Goal: Task Accomplishment & Management: Manage account settings

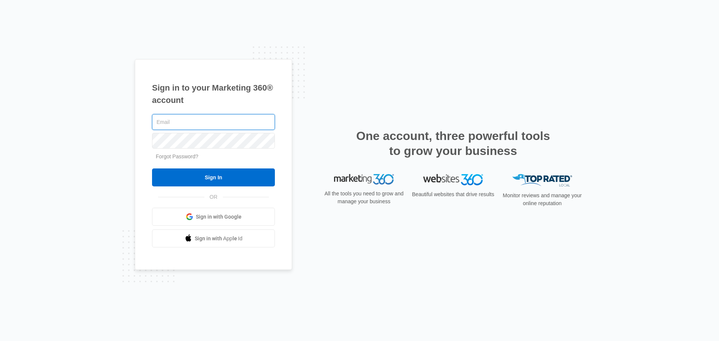
click at [172, 123] on input "text" at bounding box center [213, 122] width 123 height 16
drag, startPoint x: 165, startPoint y: 120, endPoint x: 150, endPoint y: 123, distance: 14.9
click at [150, 123] on div "Sign in to your Marketing 360® account info@acculedgers.com Forgot Password? Si…" at bounding box center [213, 164] width 157 height 211
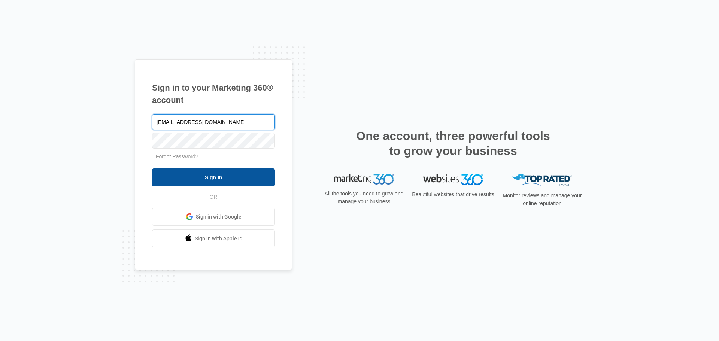
type input "[EMAIL_ADDRESS][DOMAIN_NAME]"
click at [206, 178] on input "Sign In" at bounding box center [213, 178] width 123 height 18
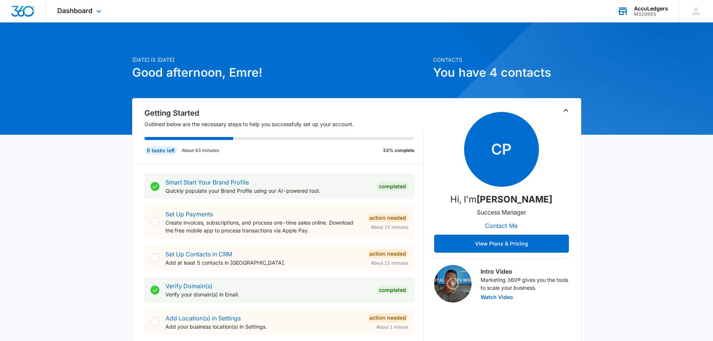
click at [661, 10] on div "AccuLedgers" at bounding box center [651, 9] width 34 height 6
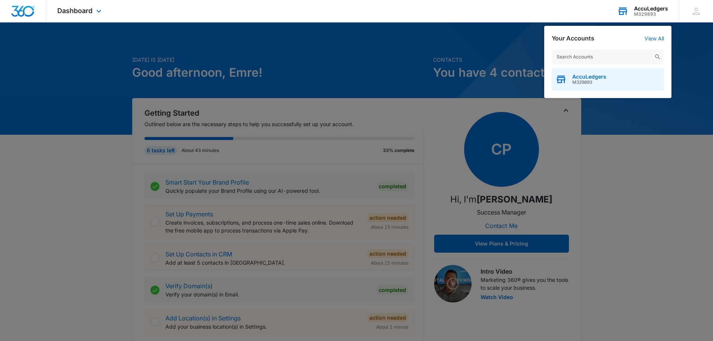
click at [592, 81] on span "M329893" at bounding box center [590, 82] width 34 height 5
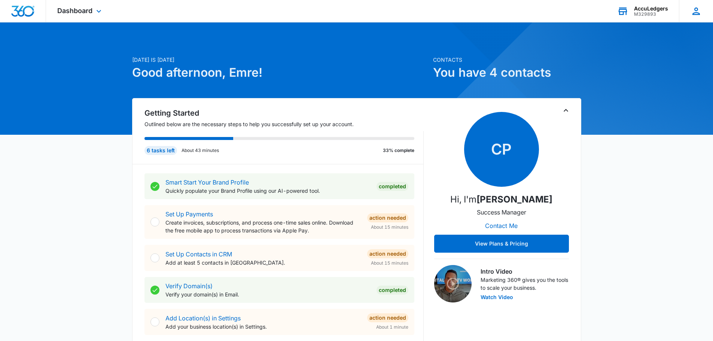
click at [700, 13] on icon at bounding box center [696, 10] width 7 height 7
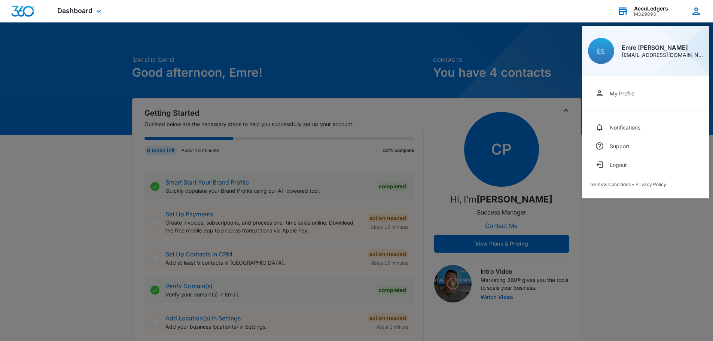
click at [700, 13] on icon at bounding box center [696, 10] width 7 height 7
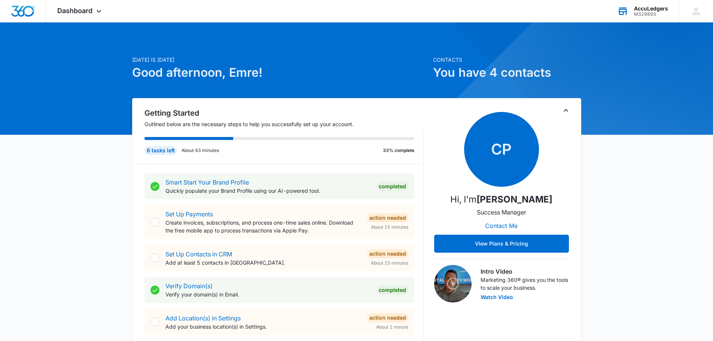
click at [652, 13] on div "M329893" at bounding box center [651, 14] width 34 height 5
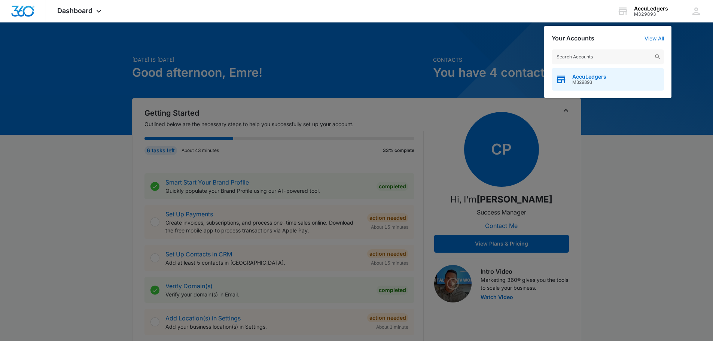
click at [587, 83] on span "M329893" at bounding box center [590, 82] width 34 height 5
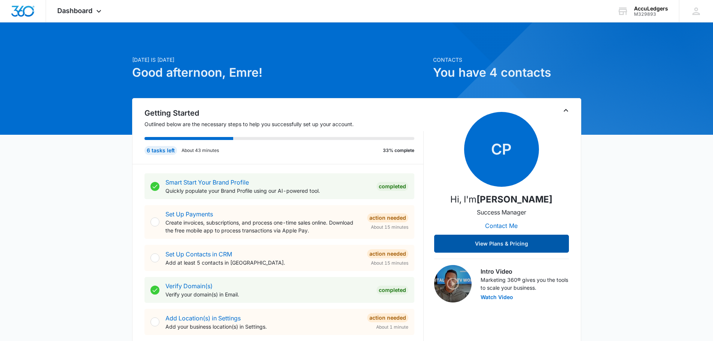
click at [488, 239] on button "View Plans & Pricing" at bounding box center [501, 244] width 135 height 18
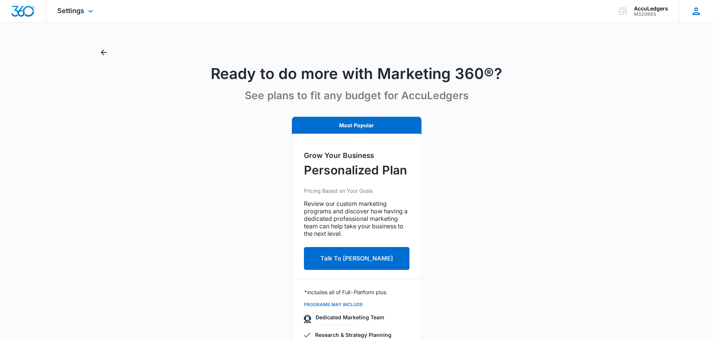
click at [696, 11] on icon at bounding box center [696, 11] width 11 height 11
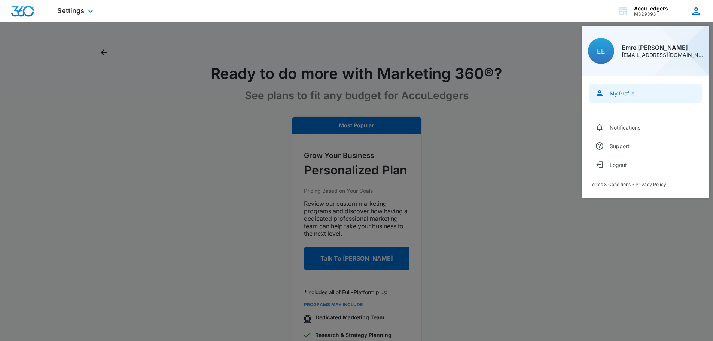
click at [624, 95] on div "My Profile" at bounding box center [622, 93] width 25 height 6
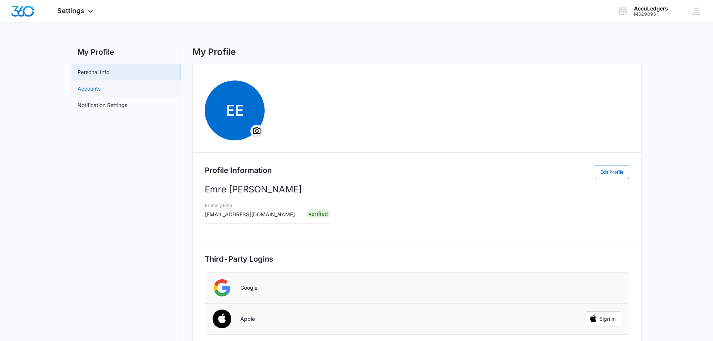
click at [94, 88] on link "Accounts" at bounding box center [89, 89] width 23 height 8
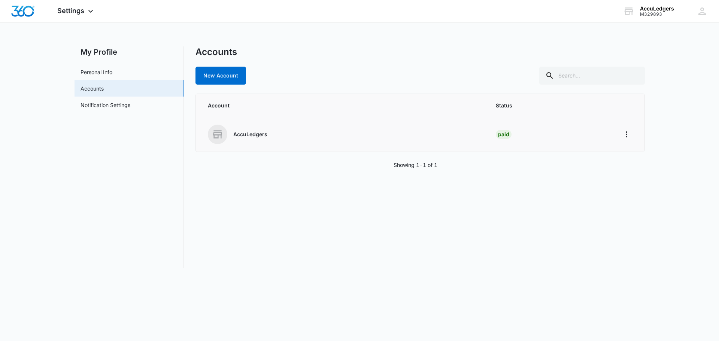
click at [292, 143] on div "AccuLedgers" at bounding box center [343, 134] width 270 height 19
click at [253, 138] on div "AccuLedgers" at bounding box center [343, 134] width 270 height 19
click at [622, 130] on button "Home" at bounding box center [627, 134] width 12 height 12
click at [623, 131] on icon "Home" at bounding box center [626, 134] width 9 height 9
click at [115, 109] on link "Notification Settings" at bounding box center [106, 105] width 50 height 8
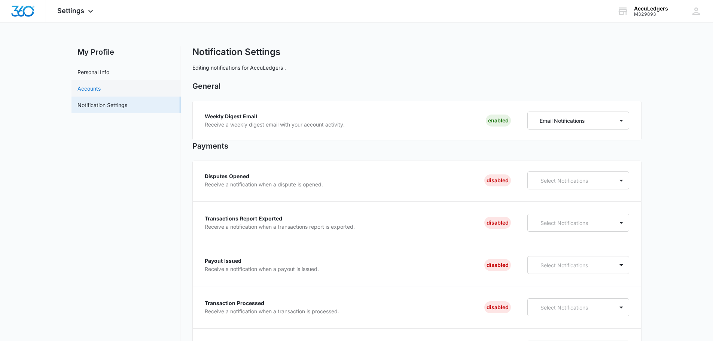
click at [101, 90] on link "Accounts" at bounding box center [89, 89] width 23 height 8
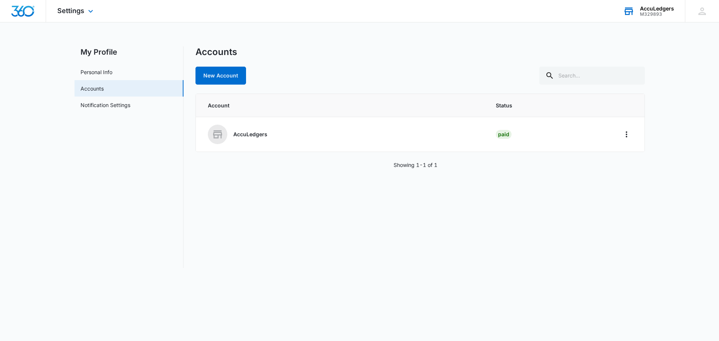
click at [659, 12] on div "M329893" at bounding box center [657, 14] width 34 height 5
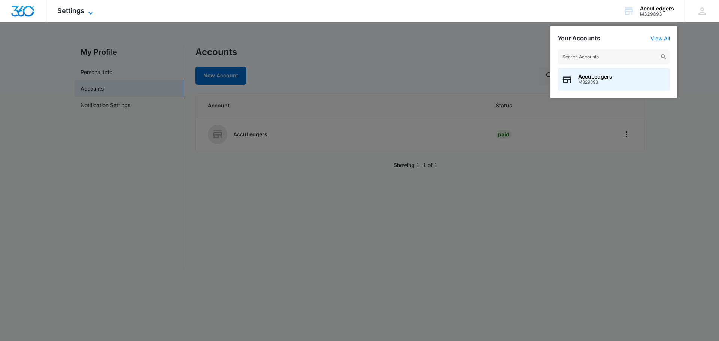
click at [89, 15] on icon at bounding box center [90, 13] width 9 height 9
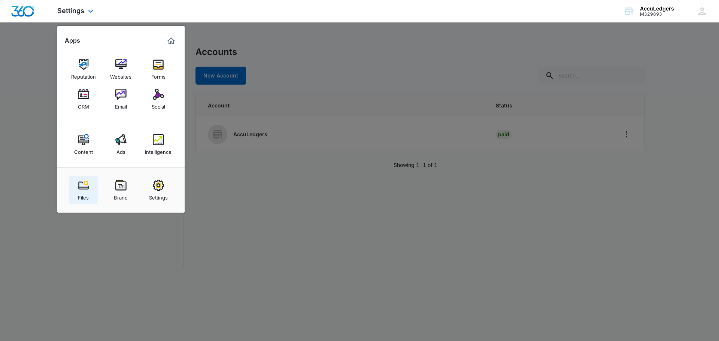
click at [78, 194] on div "Files" at bounding box center [83, 196] width 11 height 10
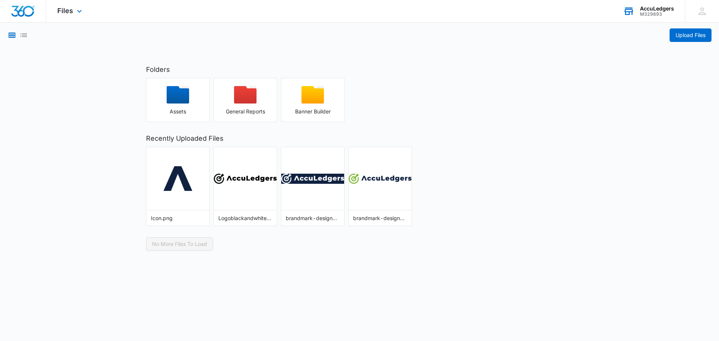
click at [647, 13] on div "M329893" at bounding box center [657, 14] width 34 height 5
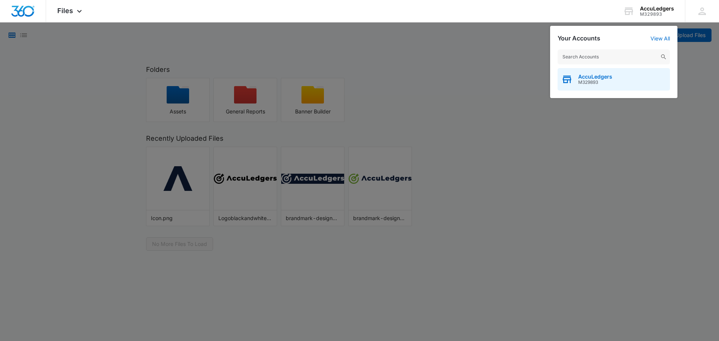
click at [594, 77] on span "AccuLedgers" at bounding box center [595, 77] width 34 height 6
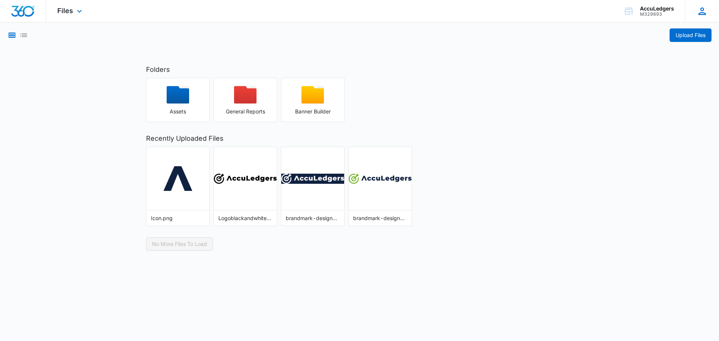
click at [703, 9] on icon at bounding box center [701, 10] width 7 height 7
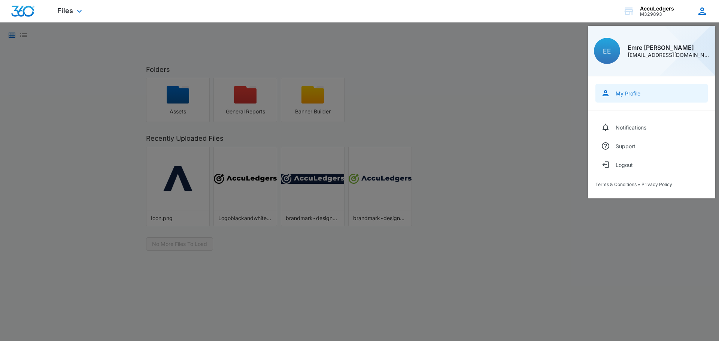
click at [624, 94] on div "My Profile" at bounding box center [628, 93] width 25 height 6
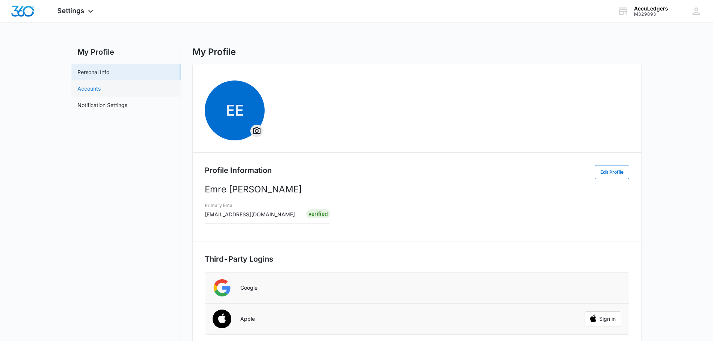
click at [94, 91] on link "Accounts" at bounding box center [89, 89] width 23 height 8
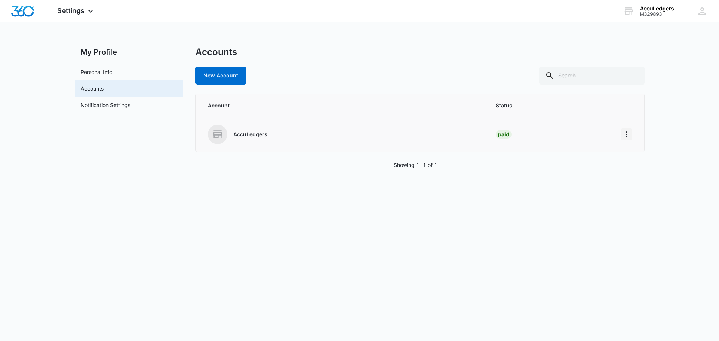
click at [630, 135] on icon "Home" at bounding box center [626, 134] width 9 height 9
click at [643, 157] on div "Go to Dashboard" at bounding box center [651, 155] width 42 height 5
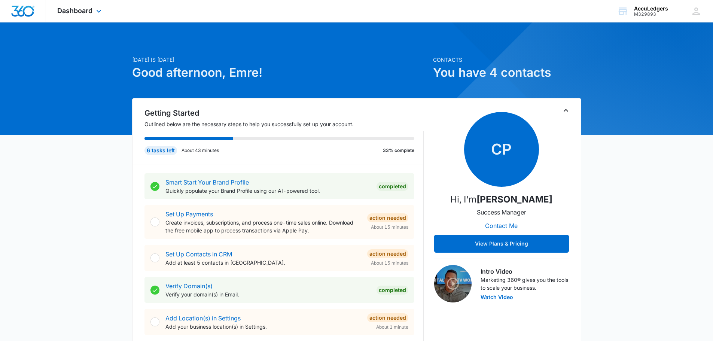
click at [104, 12] on div "Dashboard Apps Reputation Websites Forms CRM Email Social Content Ads Intellige…" at bounding box center [80, 11] width 69 height 22
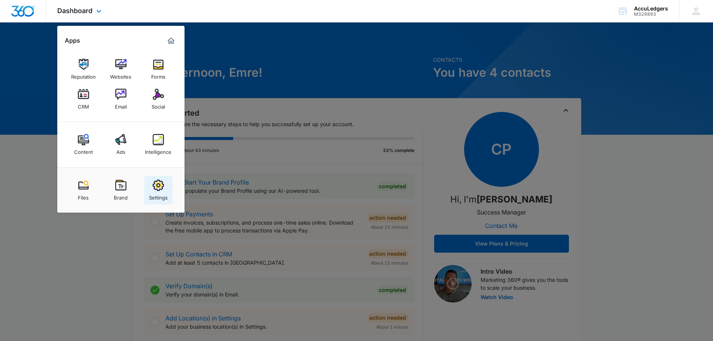
click at [156, 198] on div "Settings" at bounding box center [158, 196] width 19 height 10
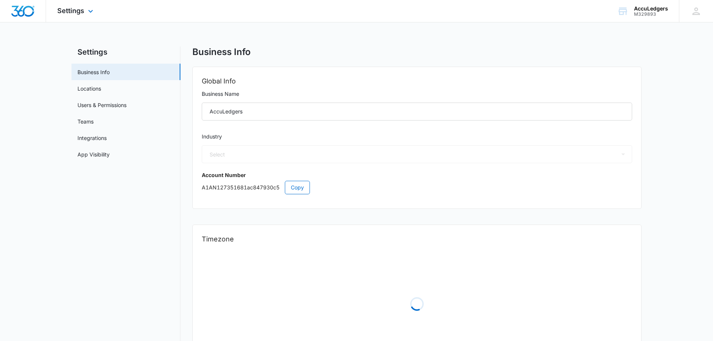
select select "33"
select select "US"
select select "America/New_York"
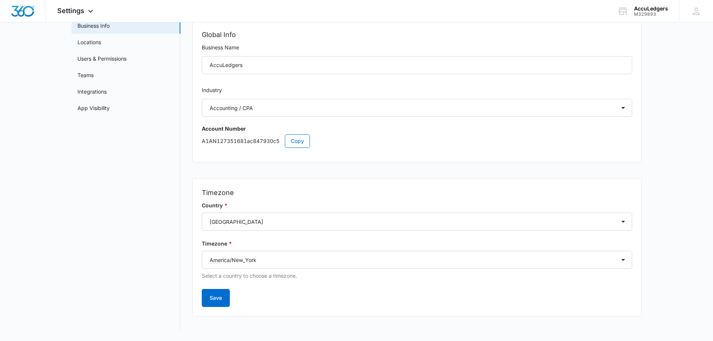
scroll to position [9, 0]
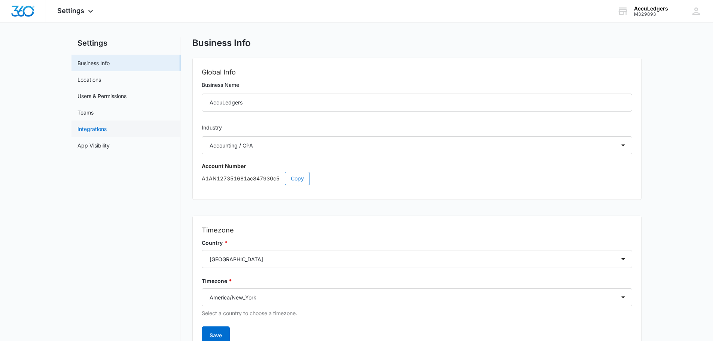
click at [89, 130] on link "Integrations" at bounding box center [92, 129] width 29 height 8
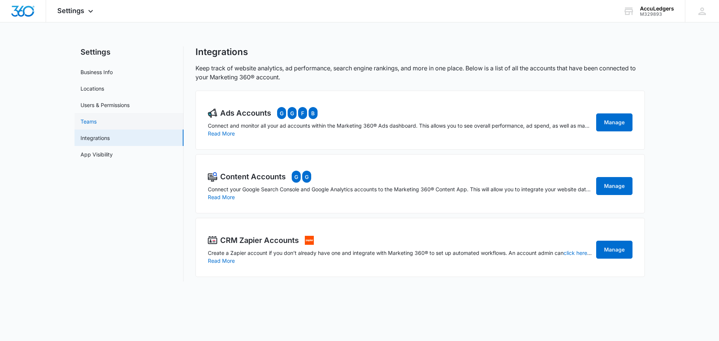
click at [89, 118] on link "Teams" at bounding box center [89, 122] width 16 height 8
click at [105, 139] on link "Integrations" at bounding box center [95, 138] width 29 height 8
click at [97, 125] on link "Teams" at bounding box center [89, 122] width 16 height 8
click at [96, 101] on link "Users & Permissions" at bounding box center [105, 105] width 49 height 8
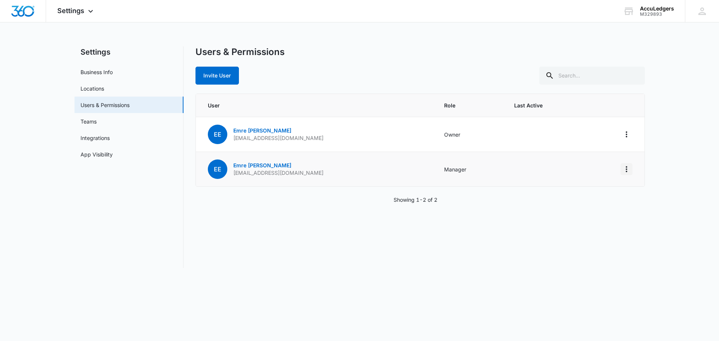
click at [628, 170] on icon "Actions" at bounding box center [626, 169] width 9 height 9
click at [555, 134] on td at bounding box center [545, 134] width 81 height 35
click at [437, 136] on td "Owner" at bounding box center [470, 134] width 70 height 35
click at [84, 85] on link "Locations" at bounding box center [93, 89] width 24 height 8
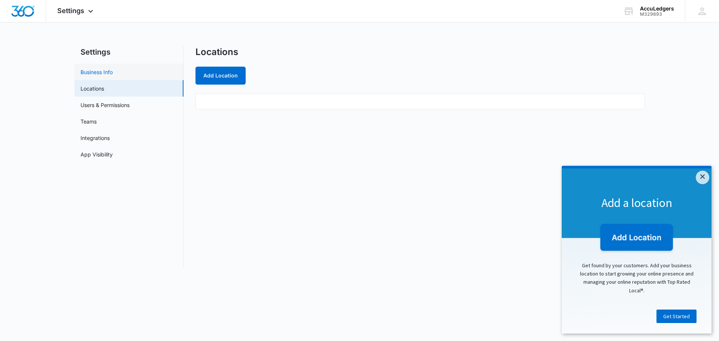
click at [94, 76] on link "Business Info" at bounding box center [97, 72] width 32 height 8
select select "33"
select select "US"
select select "America/New_York"
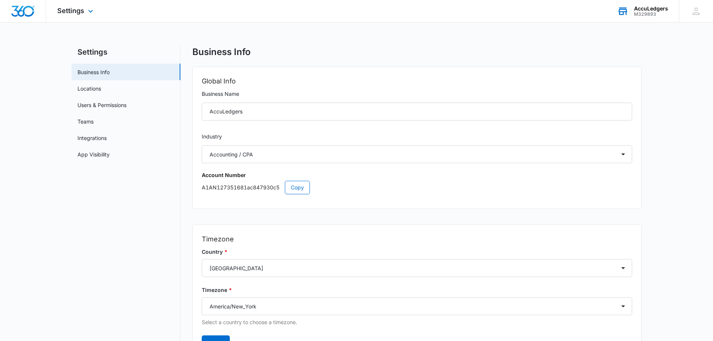
click at [653, 12] on div "M329893" at bounding box center [651, 14] width 34 height 5
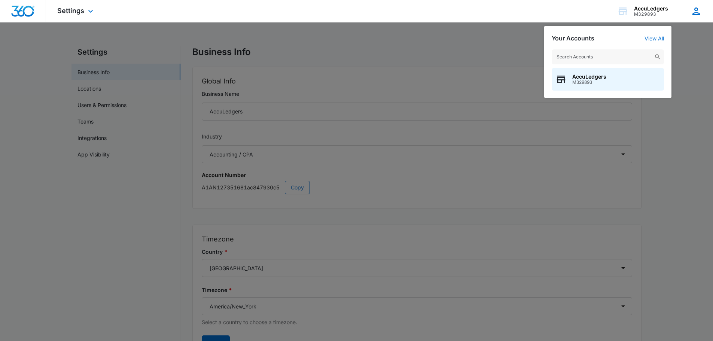
click at [698, 12] on icon at bounding box center [696, 11] width 11 height 11
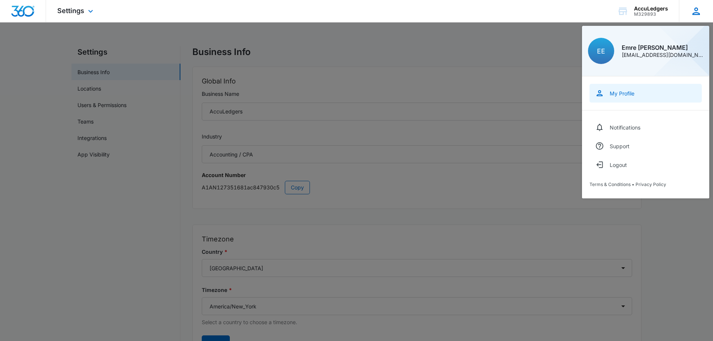
click at [623, 101] on link "My Profile" at bounding box center [646, 93] width 112 height 19
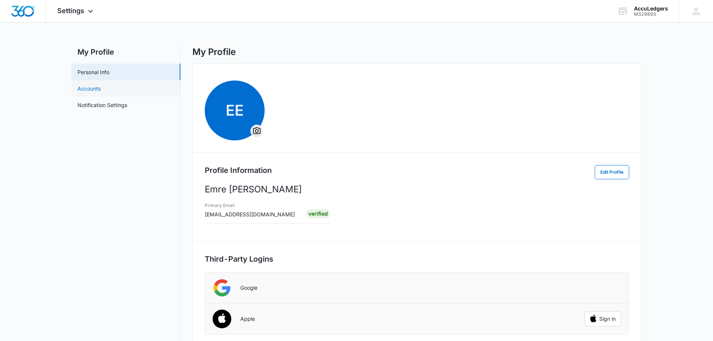
click at [95, 90] on link "Accounts" at bounding box center [89, 89] width 23 height 8
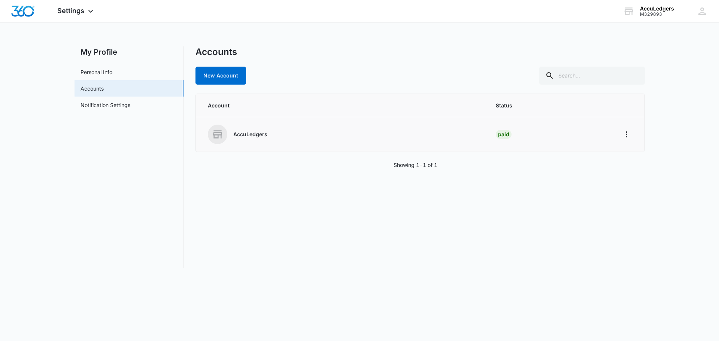
click at [243, 130] on div "AccuLedgers" at bounding box center [343, 134] width 270 height 19
click at [508, 136] on div "Paid" at bounding box center [504, 134] width 16 height 9
click at [625, 136] on icon "Home" at bounding box center [626, 134] width 9 height 9
click at [580, 170] on div "Accounts New Account Account Status AccuLedgers Paid Go to Dashboard Showing 1-…" at bounding box center [419, 157] width 449 height 222
click at [70, 10] on span "Settings" at bounding box center [70, 11] width 27 height 8
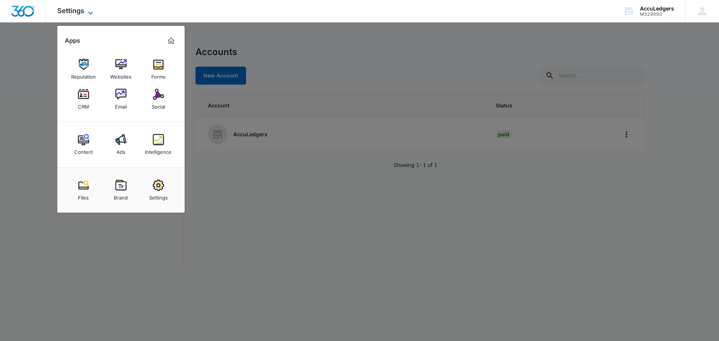
click at [86, 11] on icon at bounding box center [90, 13] width 9 height 9
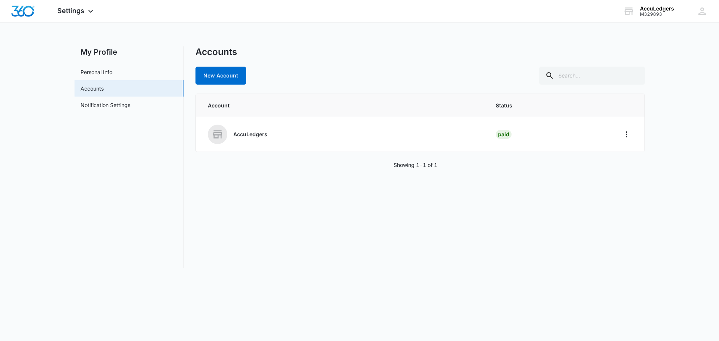
click at [103, 59] on nav "My Profile Personal Info Accounts Notification Settings" at bounding box center [129, 157] width 109 height 222
click at [98, 69] on link "Personal Info" at bounding box center [97, 72] width 32 height 8
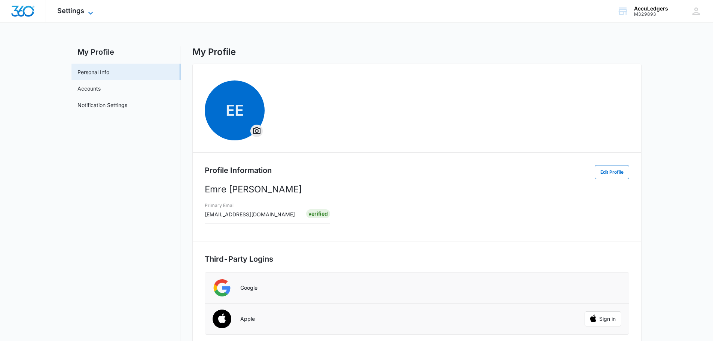
click at [93, 12] on icon at bounding box center [90, 13] width 9 height 9
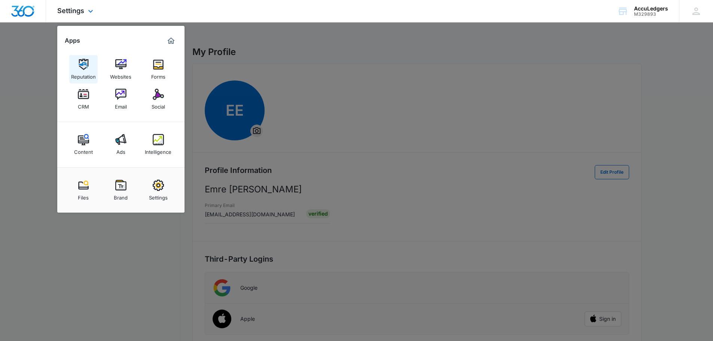
click at [85, 69] on img at bounding box center [83, 64] width 11 height 11
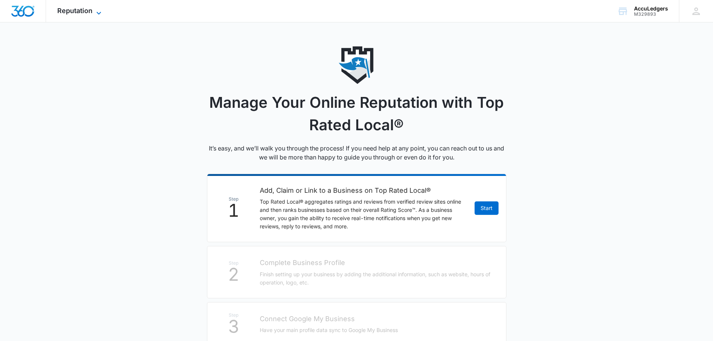
click at [100, 9] on icon at bounding box center [98, 13] width 9 height 9
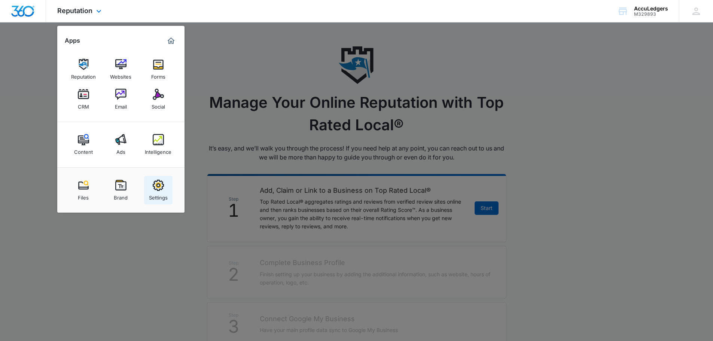
click at [155, 194] on div "Settings" at bounding box center [158, 196] width 19 height 10
select select "33"
select select "US"
select select "America/New_York"
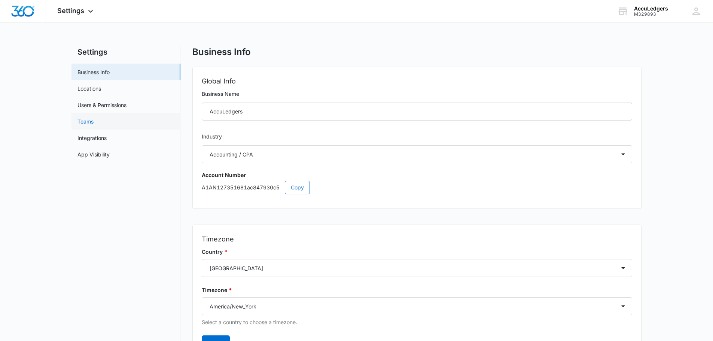
click at [94, 125] on link "Teams" at bounding box center [86, 122] width 16 height 8
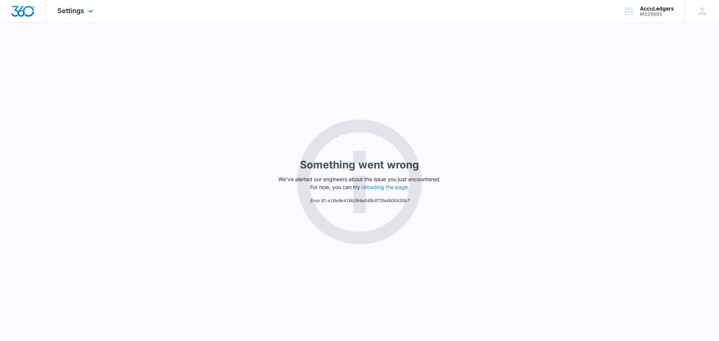
click at [80, 4] on div "Settings Apps Reputation Websites Forms CRM Email Social Content Ads Intelligen…" at bounding box center [76, 11] width 60 height 22
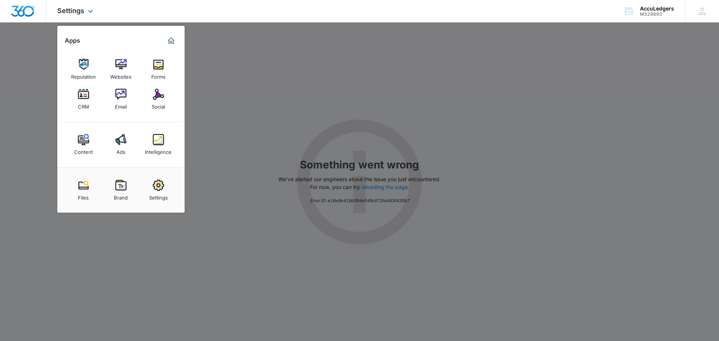
click at [27, 12] on img "Dashboard" at bounding box center [23, 11] width 24 height 11
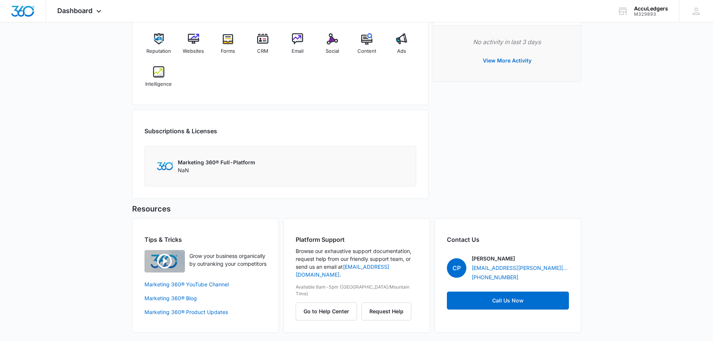
scroll to position [494, 0]
click at [212, 160] on p "Marketing 360® Full-Platform" at bounding box center [217, 162] width 78 height 8
click at [191, 128] on h2 "Subscriptions & Licenses" at bounding box center [181, 130] width 73 height 9
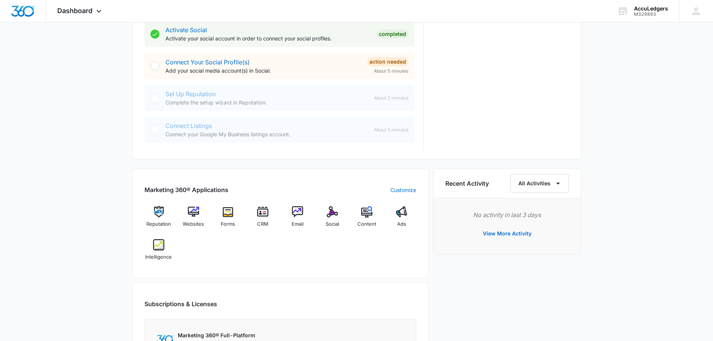
scroll to position [307, 0]
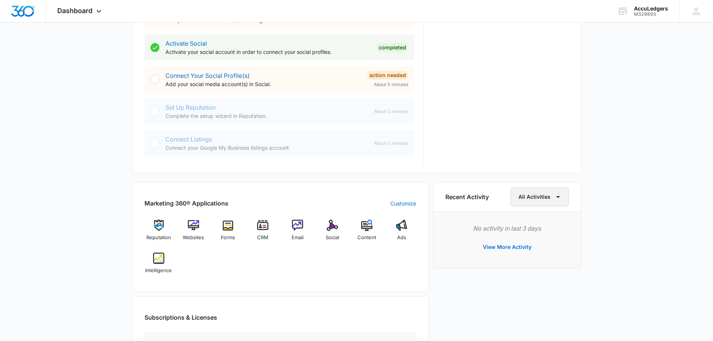
click at [541, 201] on button "All Activities" at bounding box center [540, 197] width 58 height 19
click at [534, 241] on div "Billing" at bounding box center [536, 243] width 30 height 5
click at [542, 202] on button "Billing" at bounding box center [548, 197] width 42 height 19
click at [516, 246] on button "View More Activity" at bounding box center [508, 247] width 64 height 18
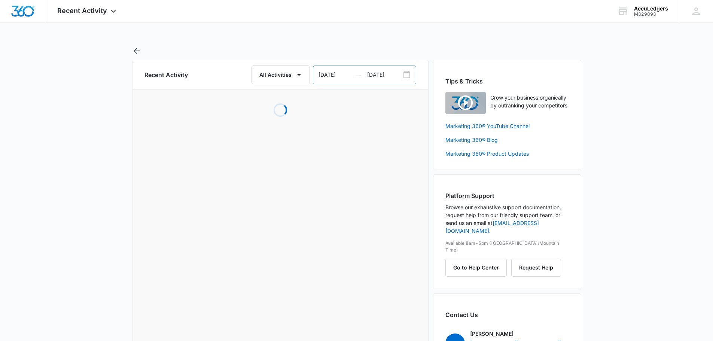
click at [407, 75] on icon "Date Range Input Group" at bounding box center [407, 74] width 9 height 9
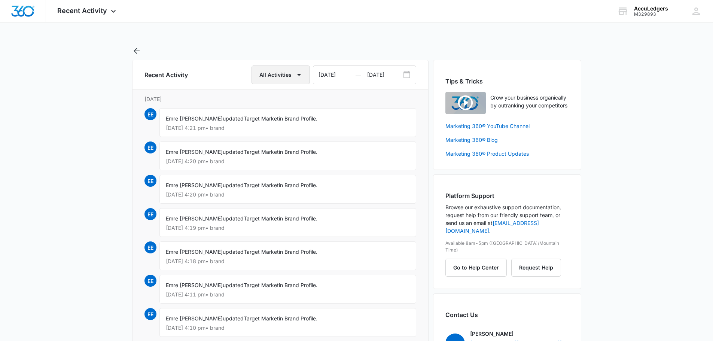
click at [302, 75] on icon "button" at bounding box center [299, 74] width 9 height 9
click at [272, 119] on div "Billing" at bounding box center [276, 121] width 30 height 5
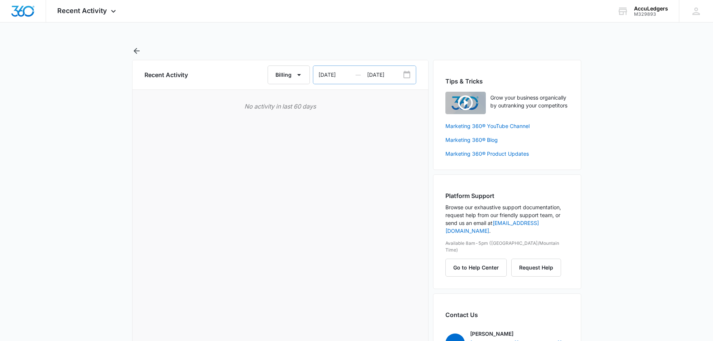
click at [407, 76] on icon "Date Range Input Group" at bounding box center [407, 74] width 9 height 9
click at [406, 75] on icon "Date Range Input Group" at bounding box center [407, 74] width 9 height 9
select select "2025"
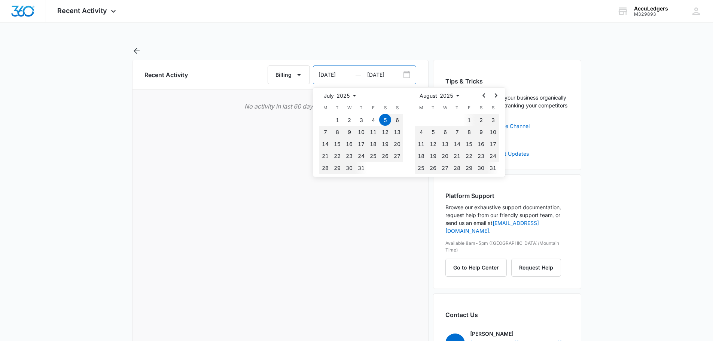
click at [388, 75] on input "09/03/2025" at bounding box center [391, 75] width 49 height 18
click at [340, 97] on select "1925 1926 1927 1928 1929 1930 1931 1932 1933 1934 1935 1936 1937 1938 1939 1940…" at bounding box center [348, 95] width 22 height 9
click at [329, 98] on span "July" at bounding box center [329, 96] width 10 height 8
click at [329, 96] on span "July" at bounding box center [329, 96] width 10 height 8
click at [352, 95] on select "1925 1926 1927 1928 1929 1930 1931 1932 1933 1934 1935 1936 1937 1938 1939 1940…" at bounding box center [348, 95] width 22 height 9
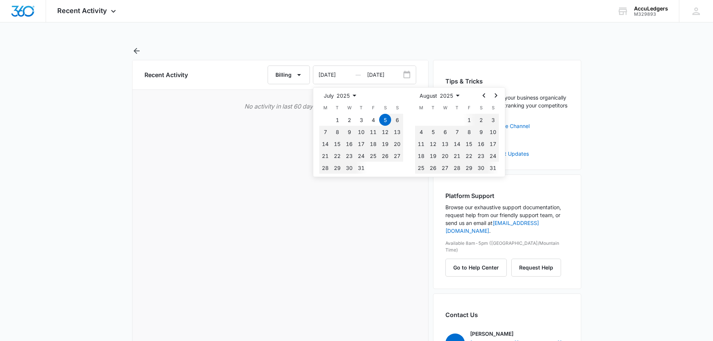
click at [352, 95] on select "1925 1926 1927 1928 1929 1930 1931 1932 1933 1934 1935 1936 1937 1938 1939 1940…" at bounding box center [348, 95] width 22 height 9
click at [483, 95] on icon "Go to the Previous Month" at bounding box center [484, 95] width 9 height 9
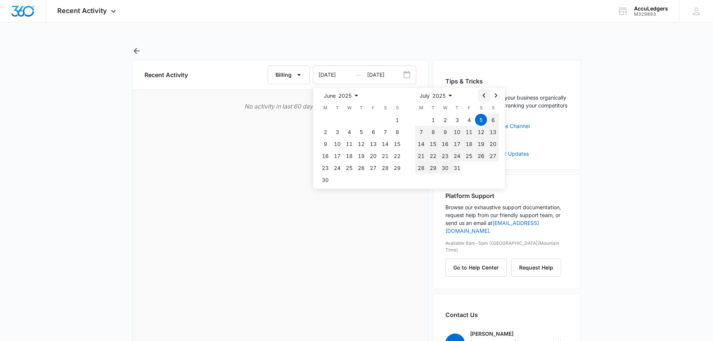
click at [483, 95] on icon "Go to the Previous Month" at bounding box center [484, 95] width 9 height 9
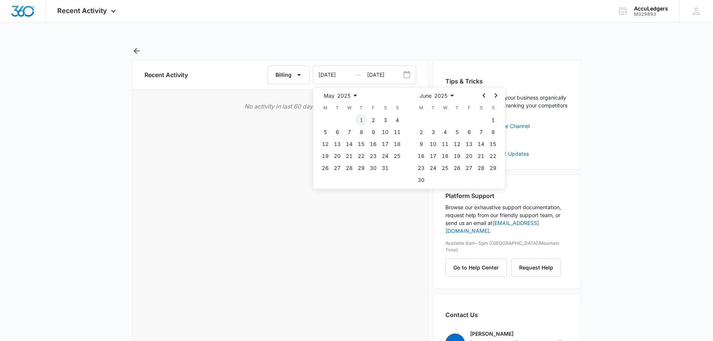
click at [359, 118] on button "1" at bounding box center [361, 120] width 12 height 12
type input "05/01/2025"
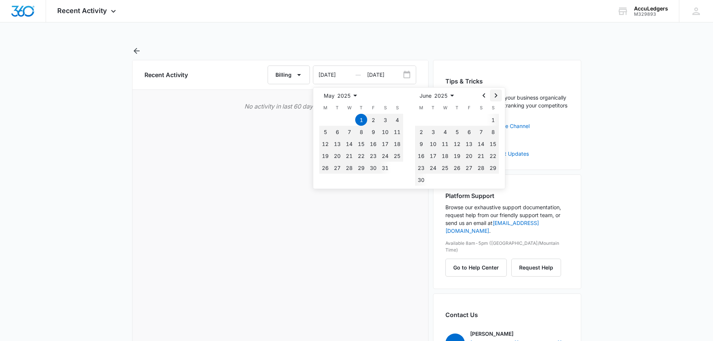
click at [495, 98] on icon "Go to the Next Month" at bounding box center [496, 95] width 9 height 9
click at [494, 170] on button "31" at bounding box center [493, 168] width 12 height 12
type input "08/31/2025"
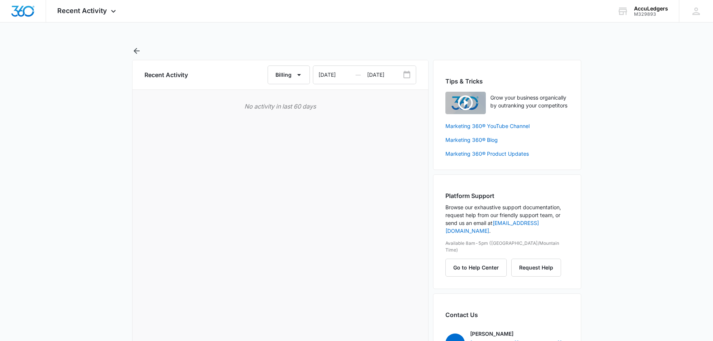
click at [278, 152] on div "Recent Activity Billing 05/01/2025 — 08/31/2025 No activity in last 60 days" at bounding box center [280, 228] width 297 height 337
click at [289, 73] on button "Billing" at bounding box center [289, 75] width 42 height 19
click at [288, 120] on div "Billing" at bounding box center [293, 121] width 30 height 5
click at [135, 51] on icon "button" at bounding box center [137, 51] width 6 height 6
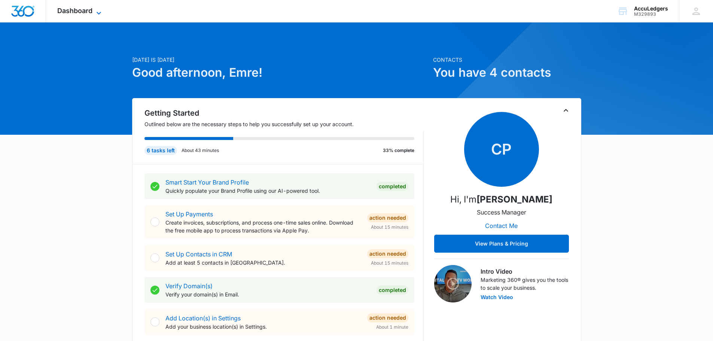
click at [80, 11] on span "Dashboard" at bounding box center [74, 11] width 35 height 8
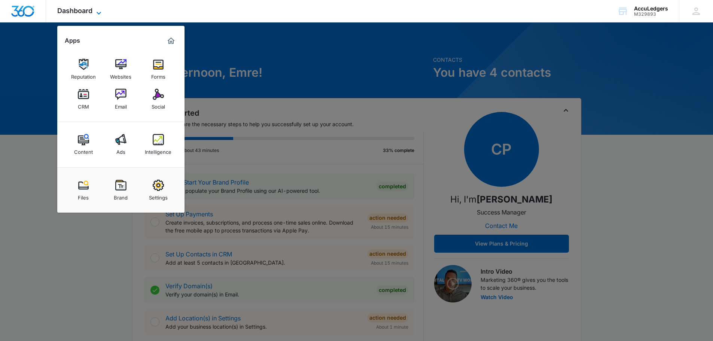
click at [80, 11] on span "Dashboard" at bounding box center [74, 11] width 35 height 8
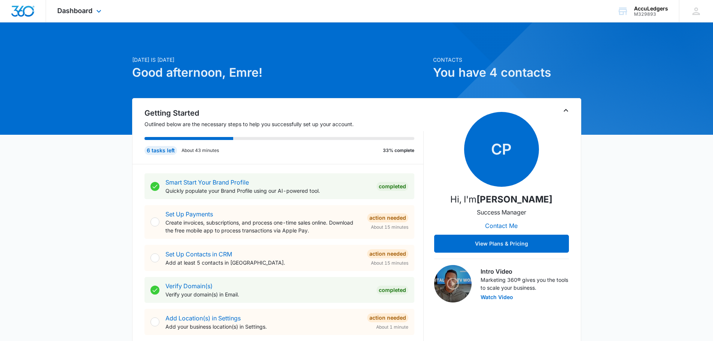
click at [28, 13] on img "Dashboard" at bounding box center [23, 11] width 24 height 11
click at [697, 12] on icon at bounding box center [696, 10] width 7 height 7
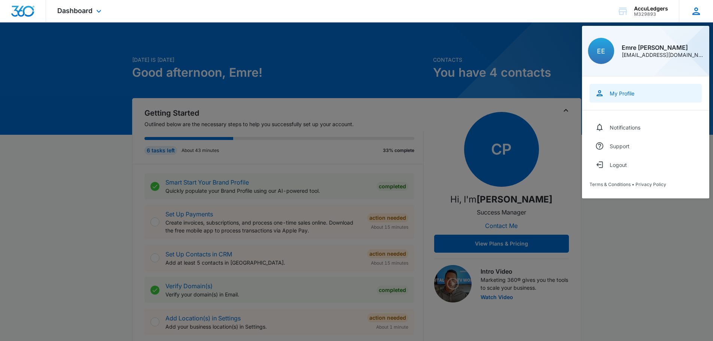
click at [616, 95] on div "My Profile" at bounding box center [622, 93] width 25 height 6
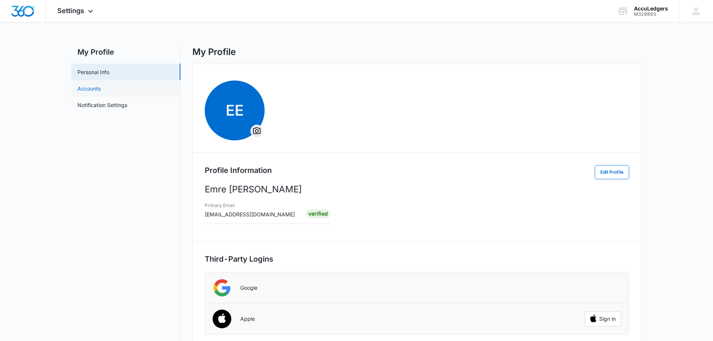
click at [98, 87] on link "Accounts" at bounding box center [89, 89] width 23 height 8
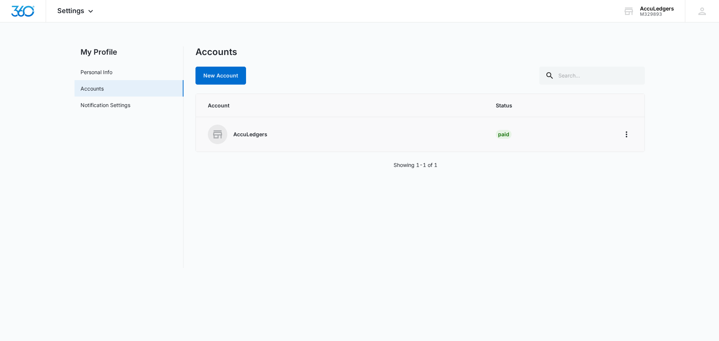
click at [263, 145] on td "AccuLedgers" at bounding box center [341, 134] width 291 height 35
click at [625, 135] on icon "Home" at bounding box center [626, 134] width 9 height 9
click at [645, 154] on div "Go to Dashboard" at bounding box center [651, 155] width 42 height 5
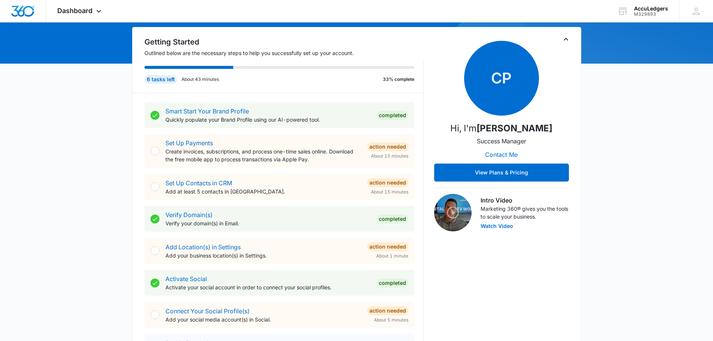
scroll to position [83, 0]
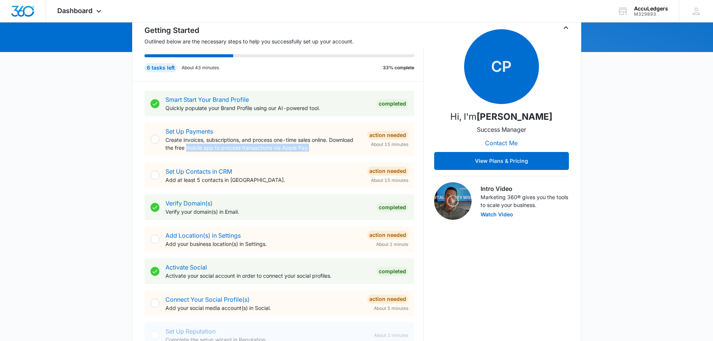
drag, startPoint x: 186, startPoint y: 148, endPoint x: 312, endPoint y: 149, distance: 125.8
click at [312, 149] on p "Create invoices, subscriptions, and process one-time sales online. Download the…" at bounding box center [264, 144] width 196 height 16
click at [245, 157] on div "Smart Start Your Brand Profile Quickly populate your Brand Profile using our AI…" at bounding box center [284, 235] width 279 height 307
click at [183, 132] on link "Set Up Payments" at bounding box center [190, 131] width 48 height 7
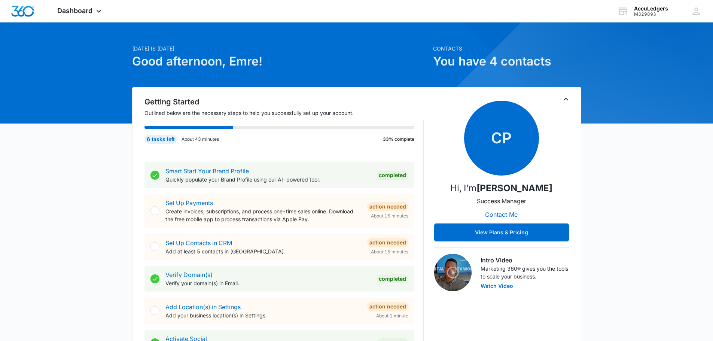
scroll to position [7, 0]
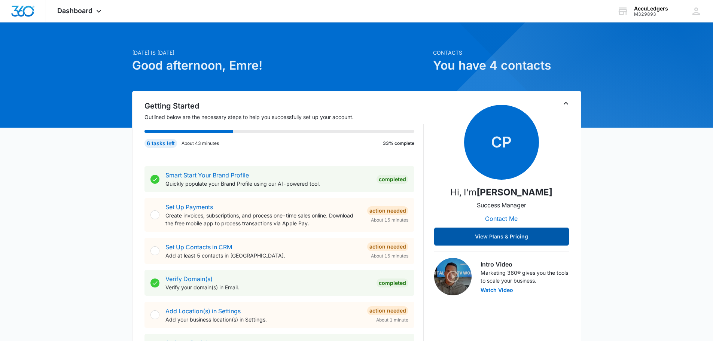
click at [488, 234] on button "View Plans & Pricing" at bounding box center [501, 237] width 135 height 18
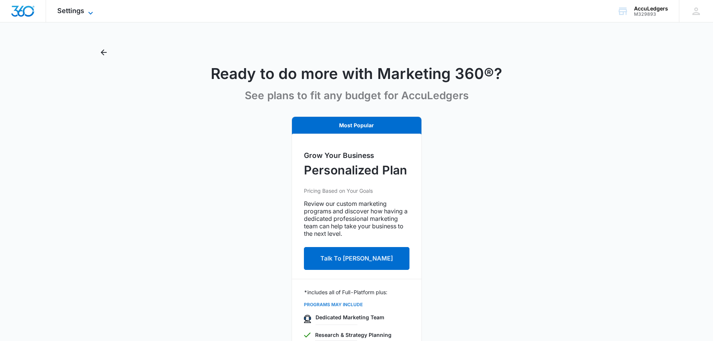
click at [92, 12] on icon at bounding box center [90, 13] width 9 height 9
